Goal: Task Accomplishment & Management: Manage account settings

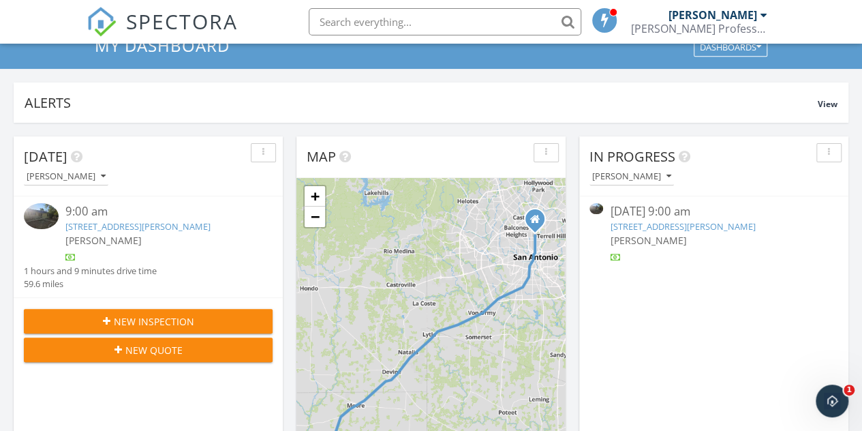
click at [46, 219] on img at bounding box center [41, 216] width 35 height 26
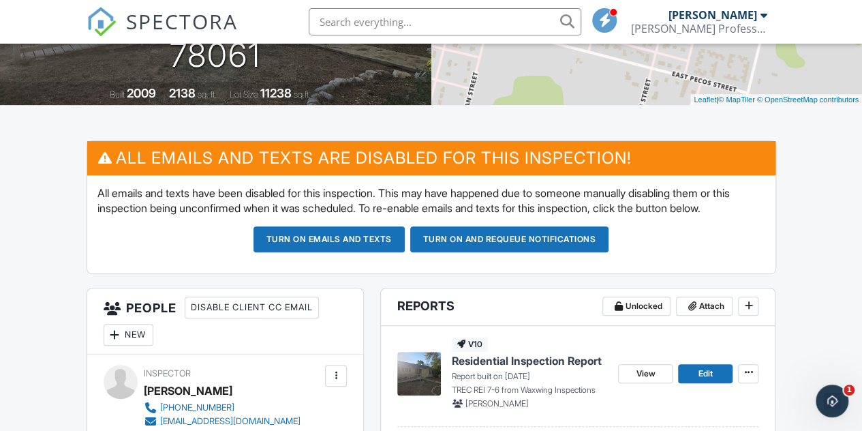
scroll to position [273, 0]
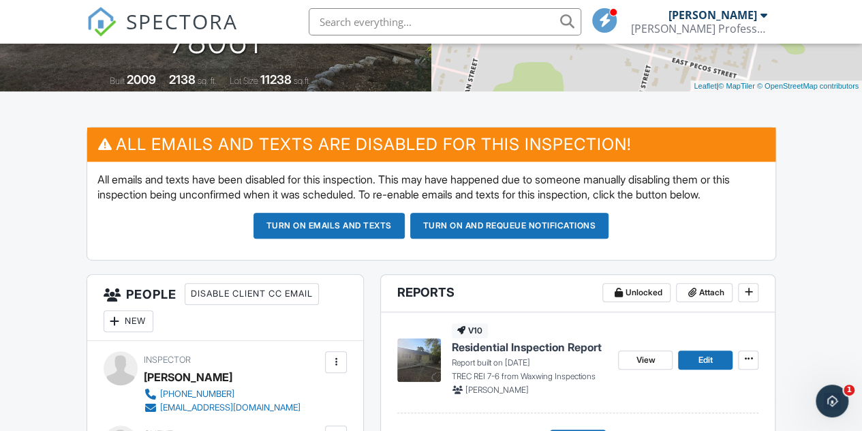
click at [335, 238] on button "Turn on emails and texts" at bounding box center [328, 226] width 151 height 26
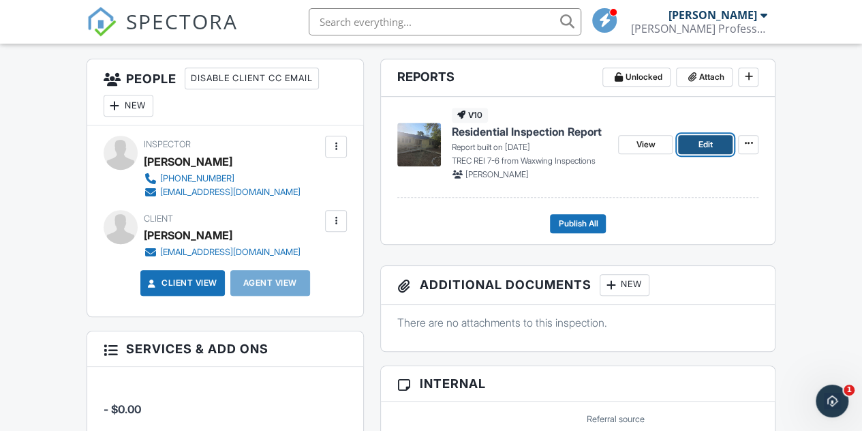
click at [707, 151] on span "Edit" at bounding box center [705, 145] width 14 height 14
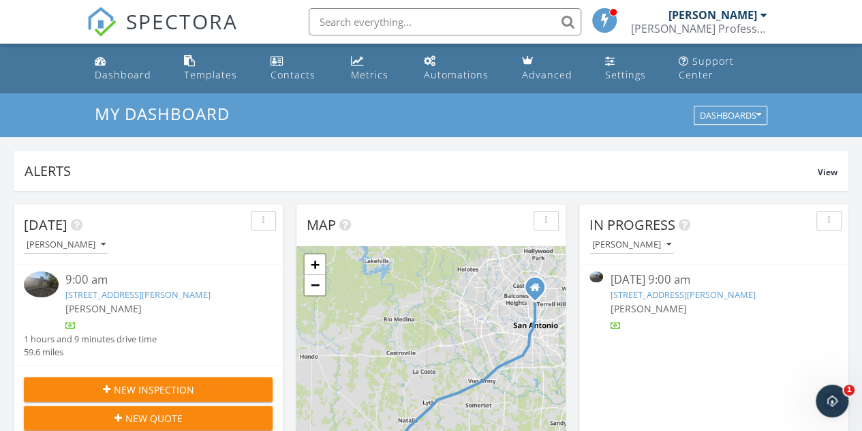
click at [144, 298] on link "618 S Cypress St, Pearsall, TX 78061" at bounding box center [137, 294] width 145 height 12
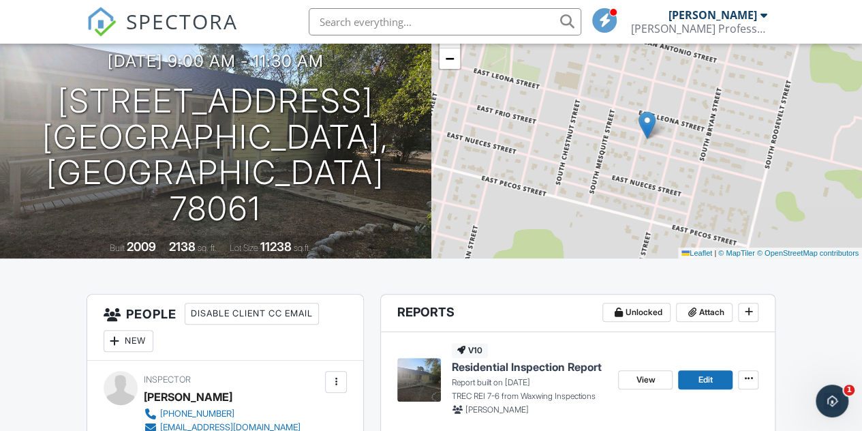
scroll to position [136, 0]
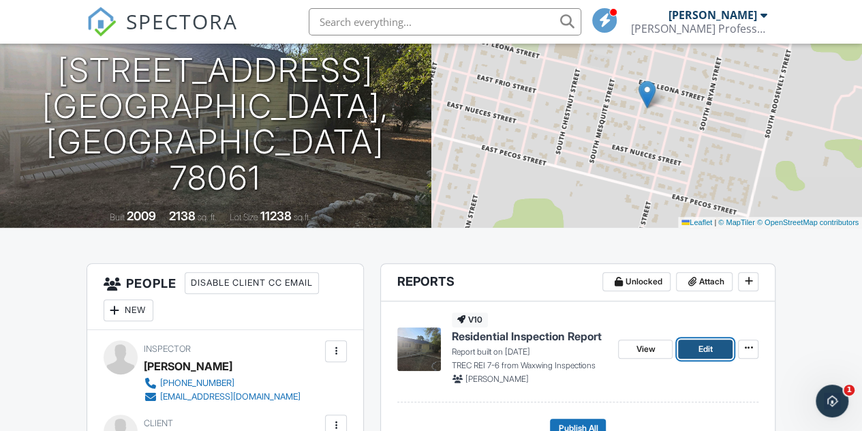
click at [702, 356] on span "Edit" at bounding box center [705, 349] width 14 height 14
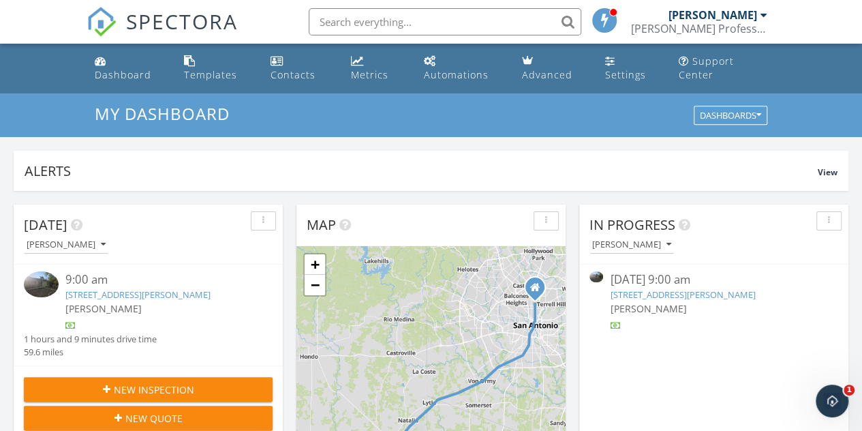
click at [643, 296] on link "618 S Cypress St, Pearsall, TX 78061" at bounding box center [682, 294] width 145 height 12
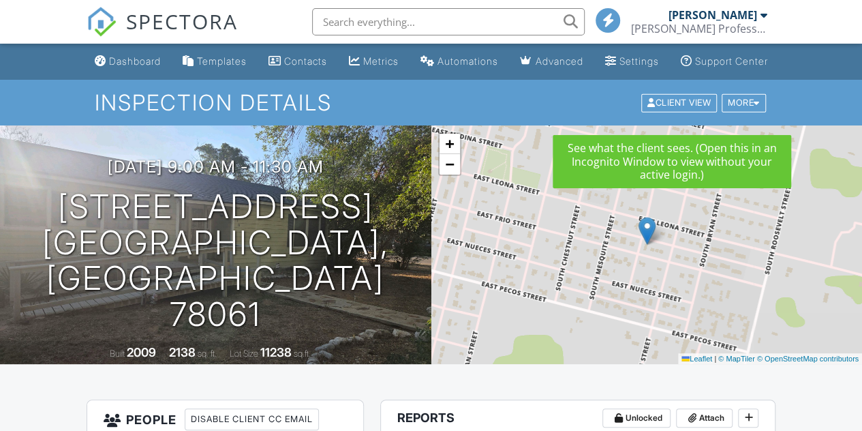
scroll to position [204, 0]
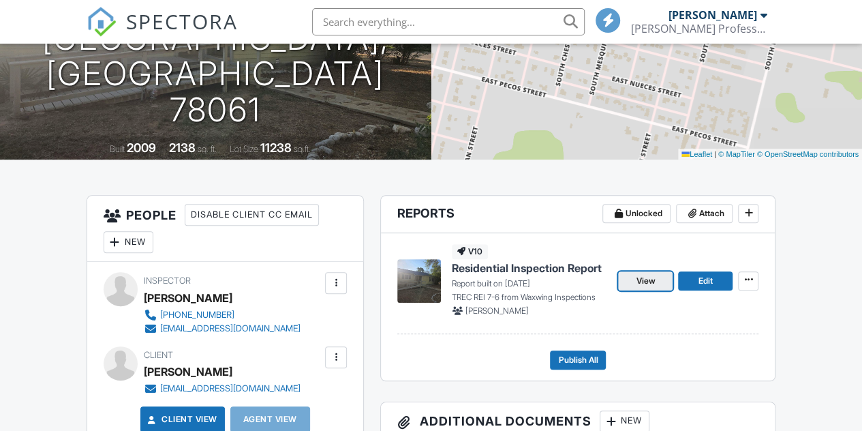
click at [649, 288] on span "View" at bounding box center [645, 281] width 19 height 14
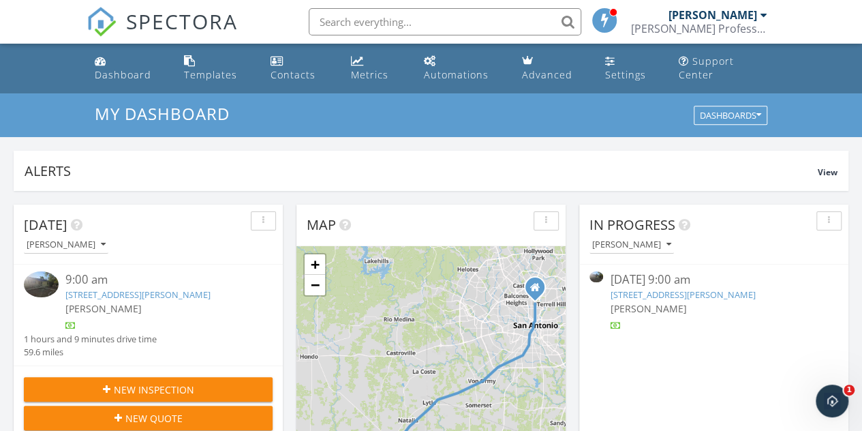
click at [638, 293] on link "618 S Cypress St, Pearsall, TX 78061" at bounding box center [682, 294] width 145 height 12
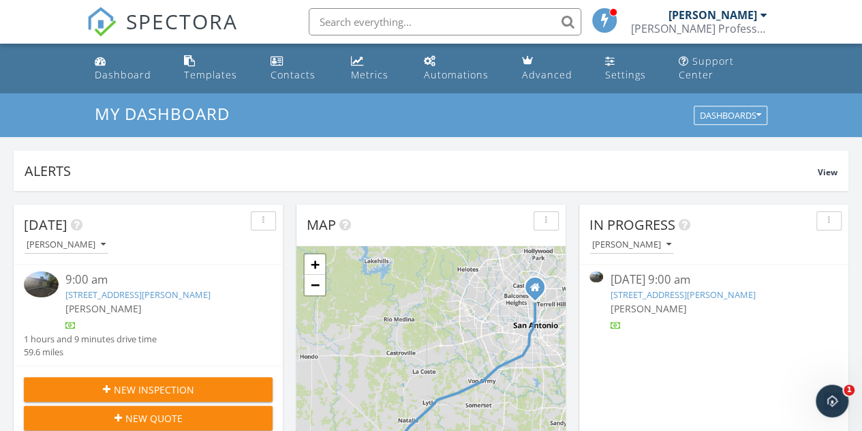
click at [649, 290] on link "[STREET_ADDRESS][PERSON_NAME]" at bounding box center [682, 294] width 145 height 12
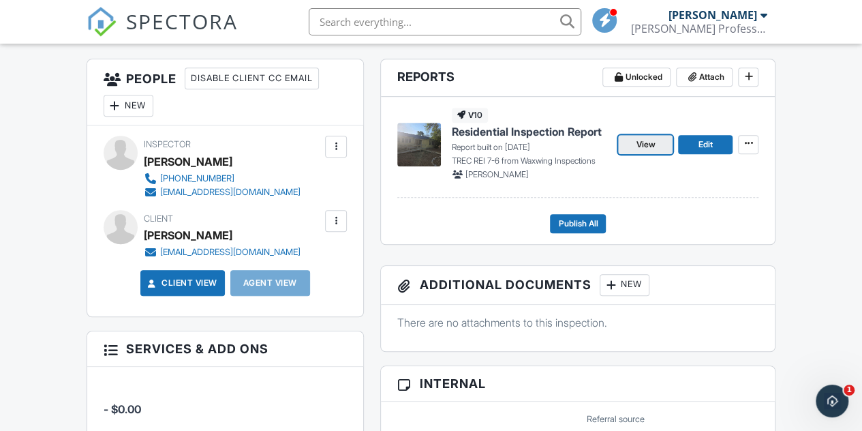
click at [649, 151] on span "View" at bounding box center [645, 145] width 19 height 14
